Goal: Information Seeking & Learning: Learn about a topic

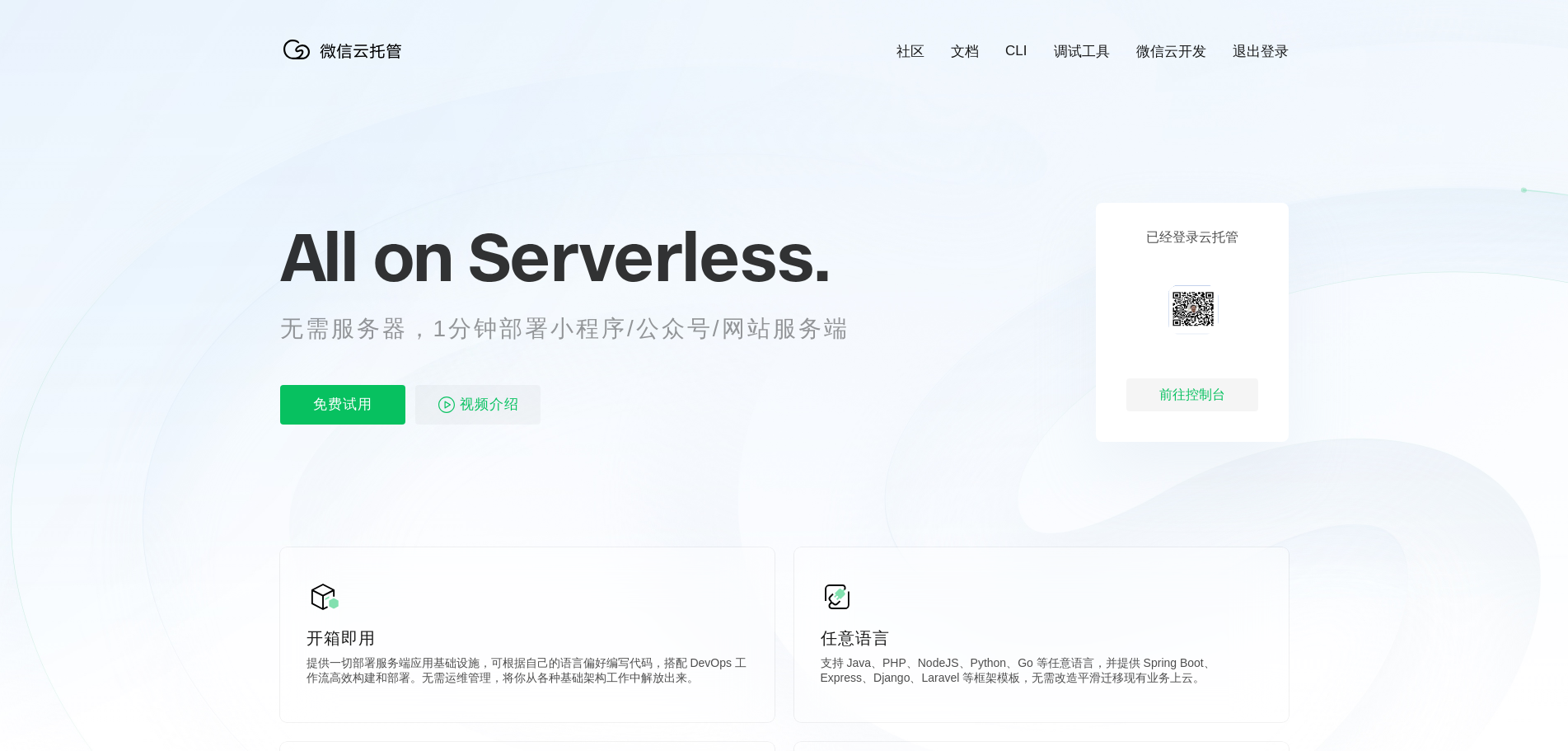
scroll to position [0, 2930]
click at [1194, 393] on div "前往控制台" at bounding box center [1193, 394] width 132 height 33
click at [1185, 392] on div "前往控制台" at bounding box center [1193, 394] width 132 height 33
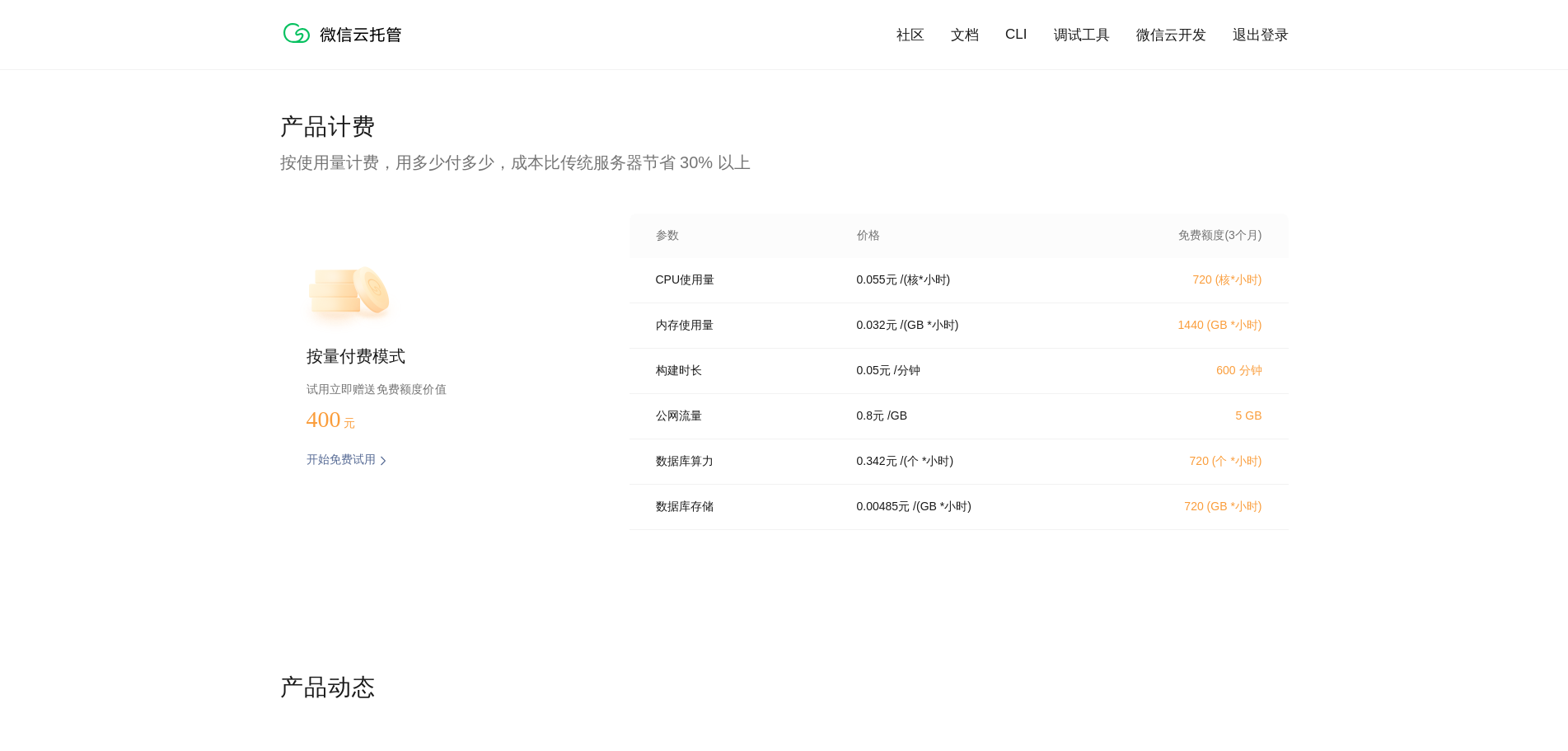
scroll to position [3270, 0]
click at [163, 530] on div "产品计费 按使用量计费，用多少付多少，成本比传统服务器节省 30% 以上 按量付费模式 试用立即赠送免费额度价值 400 元 开始免费试用 预估费用 参数 价…" at bounding box center [784, 391] width 1568 height 561
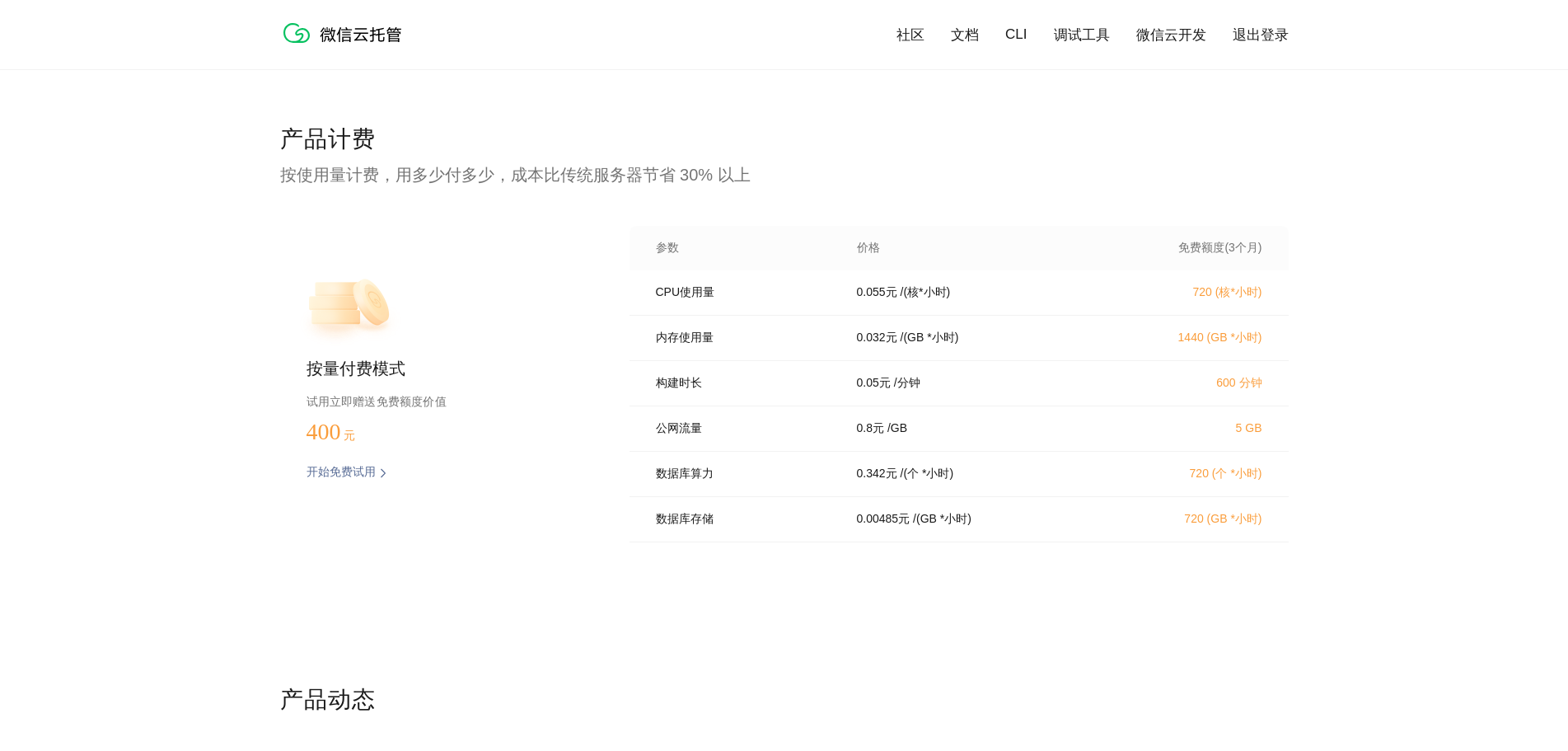
scroll to position [3264, 0]
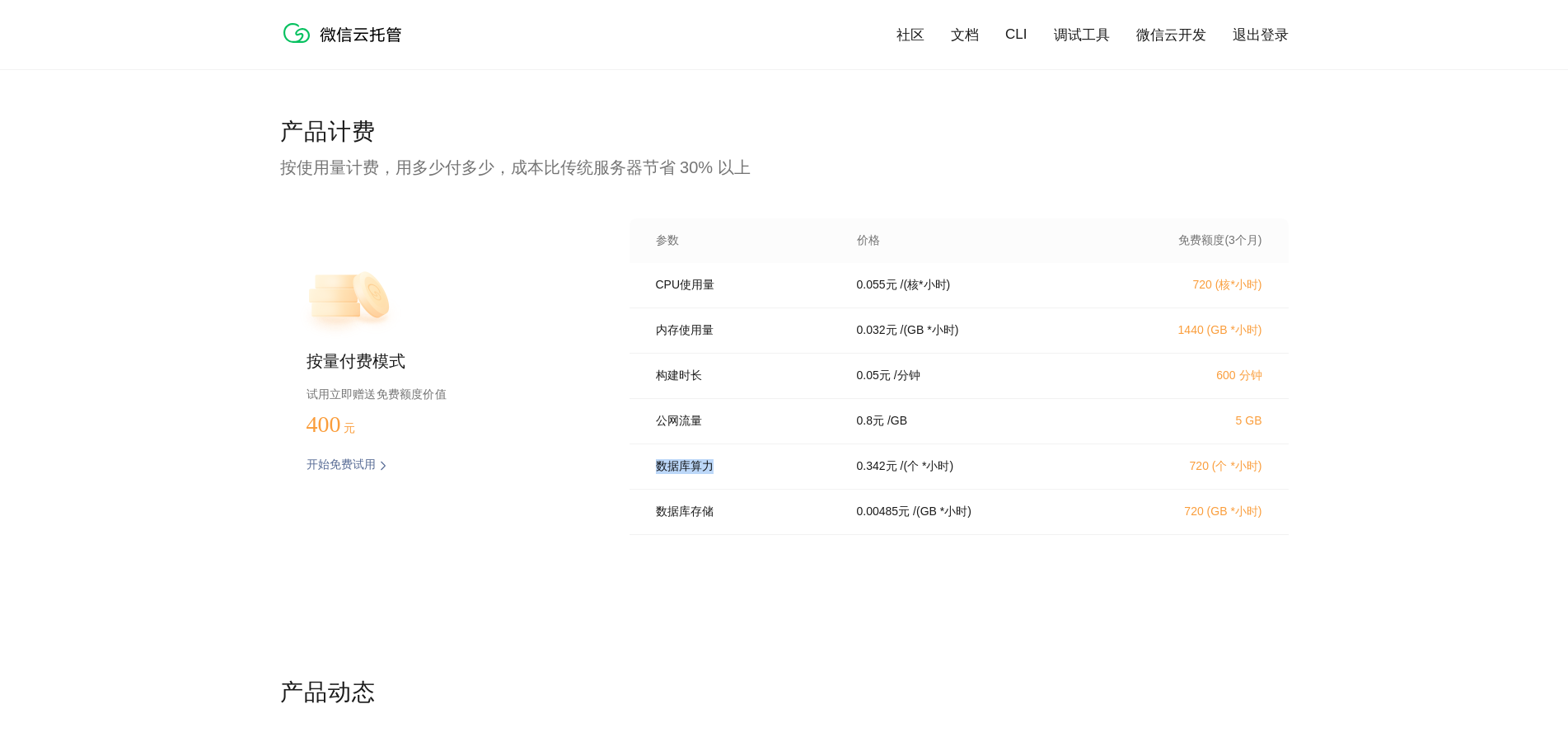
drag, startPoint x: 658, startPoint y: 473, endPoint x: 715, endPoint y: 474, distance: 57.0
click at [715, 474] on p "数据库算力" at bounding box center [744, 467] width 178 height 15
click at [997, 474] on div "0.342 元 / (个 *小时)" at bounding box center [975, 467] width 277 height 15
drag, startPoint x: 979, startPoint y: 482, endPoint x: 858, endPoint y: 483, distance: 121.0
click at [858, 474] on div "0.342 元 / (个 *小时)" at bounding box center [975, 467] width 277 height 15
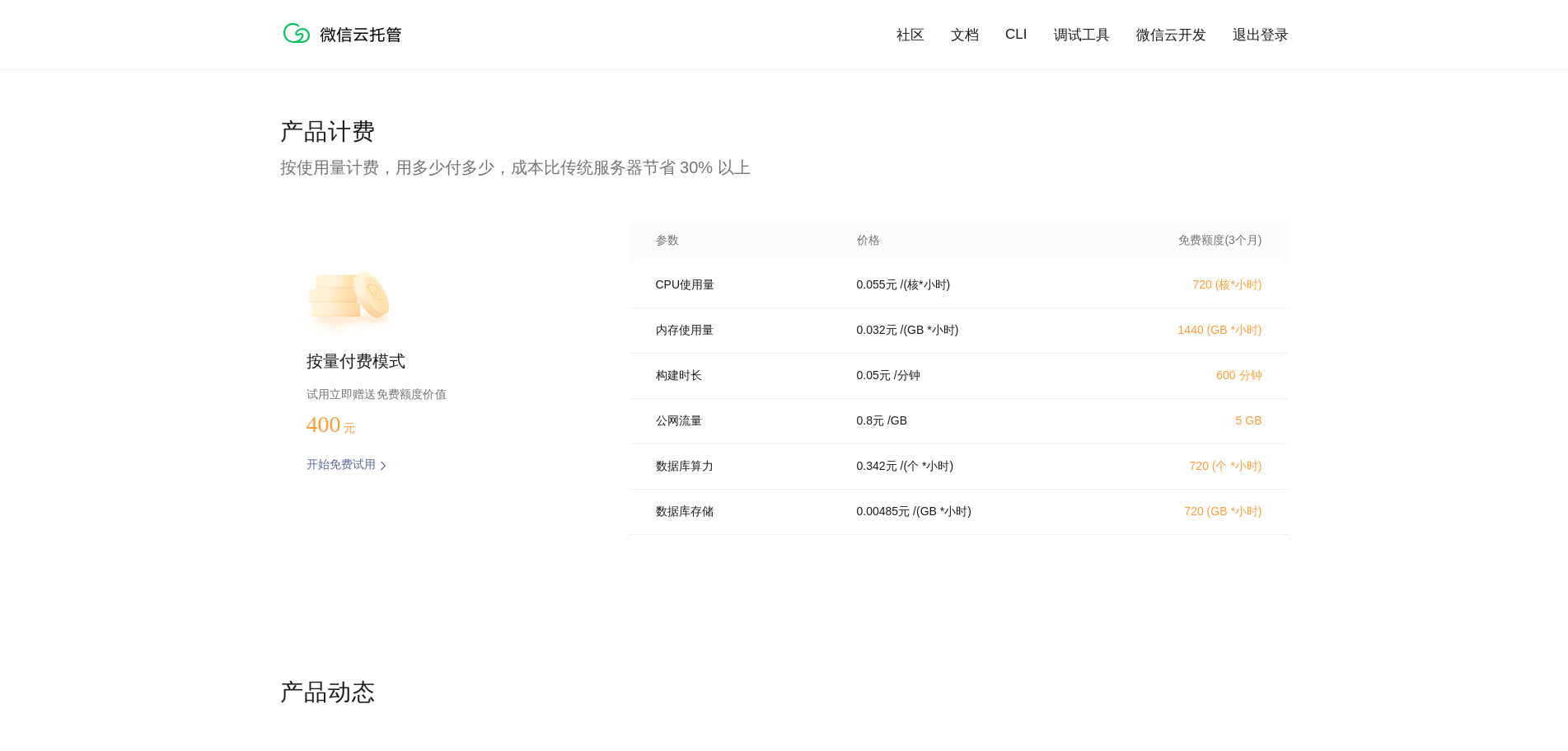
click at [724, 609] on div "产品计费 按使用量计费，用多少付多少，成本比传统服务器节省 30% 以上 按量付费模式 试用立即赠送免费额度价值 400 元 开始免费试用 预估费用 参数 价…" at bounding box center [784, 397] width 1008 height 561
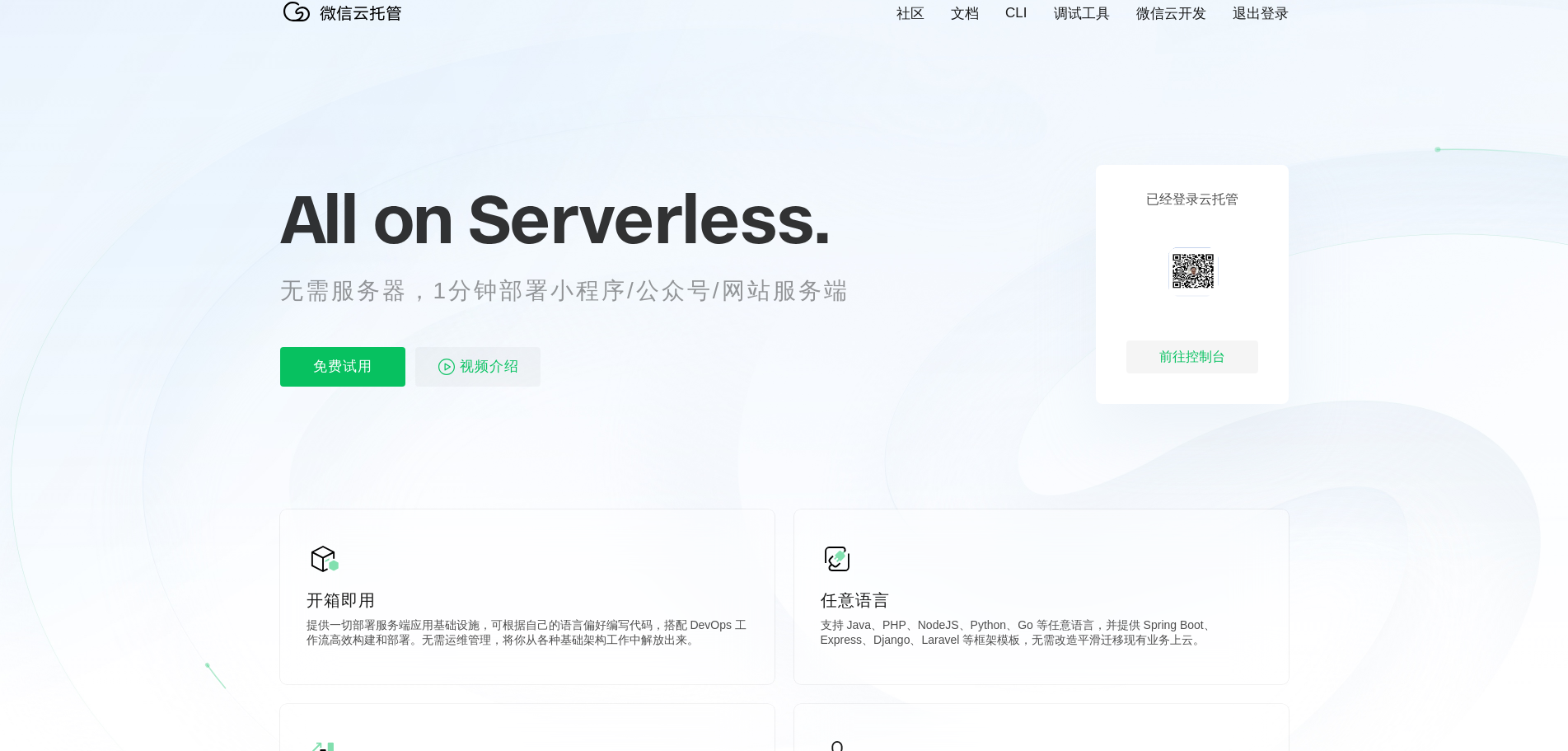
scroll to position [0, 0]
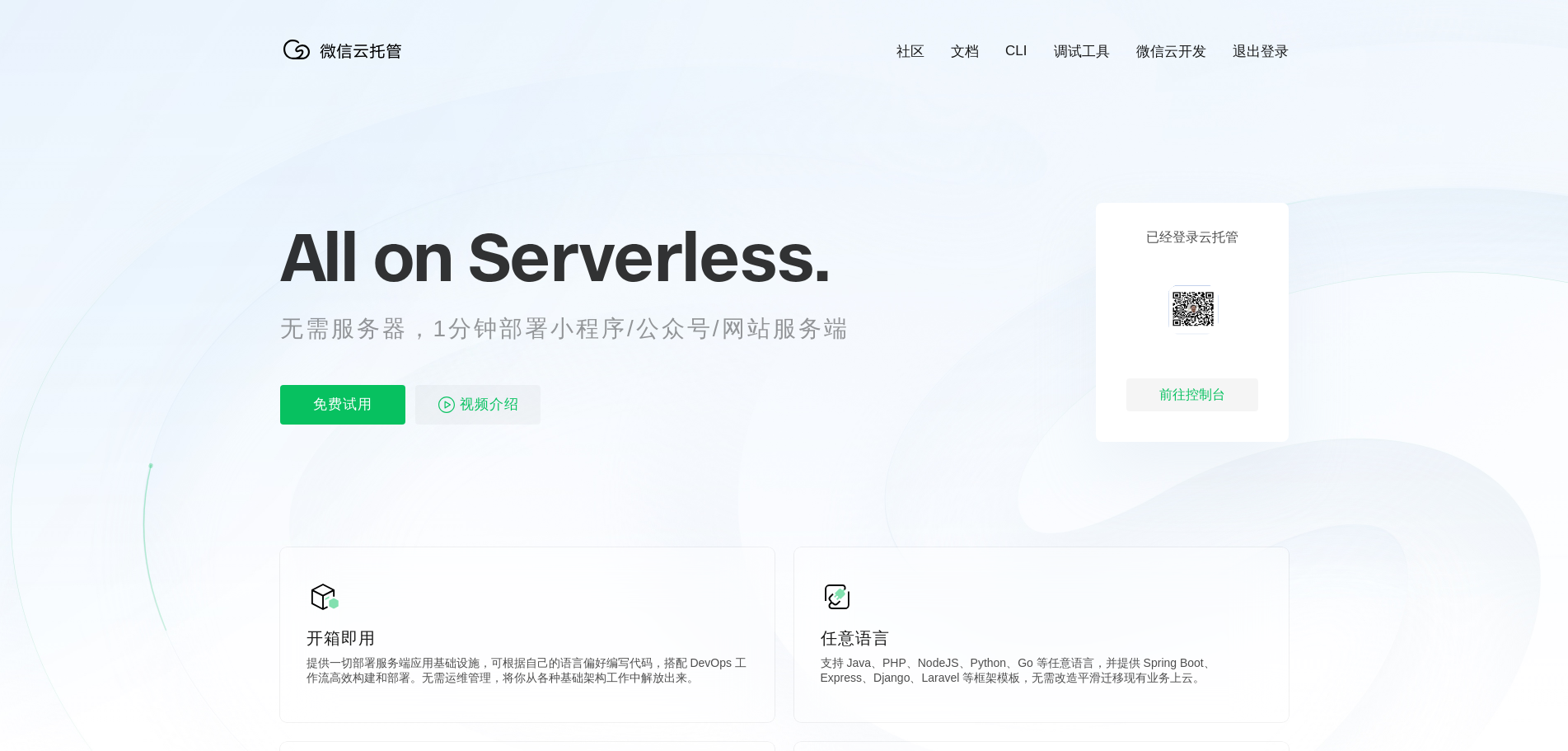
click at [1243, 52] on link "退出登录" at bounding box center [1261, 52] width 56 height 19
